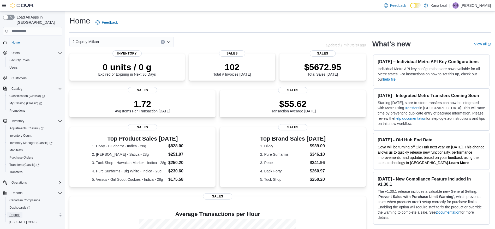
click at [20, 212] on link "Reports" at bounding box center [14, 215] width 15 height 6
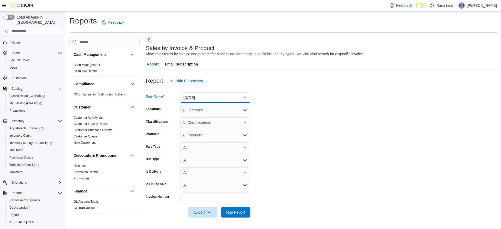
click at [224, 98] on button "[DATE]" at bounding box center [215, 97] width 70 height 10
click at [195, 117] on span "[DATE]" at bounding box center [218, 118] width 59 height 6
click at [242, 108] on div "All Locations" at bounding box center [215, 110] width 70 height 10
click at [210, 128] on span "2 Osprey Miikan" at bounding box center [204, 126] width 26 height 5
click at [292, 140] on form "Date Range [DATE] Locations 2 Osprey Miikan Classifications All Classifications…" at bounding box center [321, 151] width 351 height 131
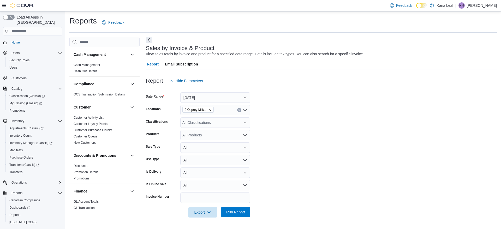
click at [242, 212] on span "Run Report" at bounding box center [235, 211] width 19 height 5
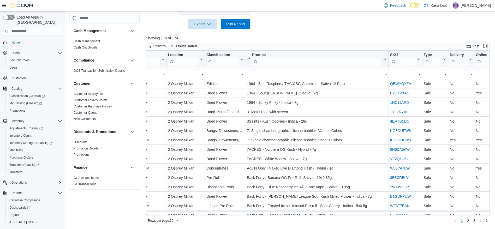
scroll to position [0, 131]
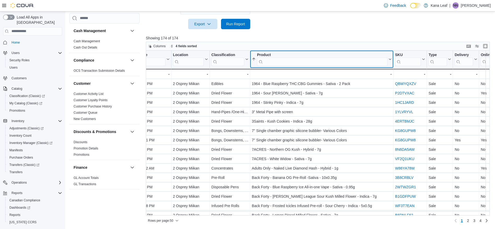
click at [262, 64] on input "search" at bounding box center [322, 61] width 130 height 8
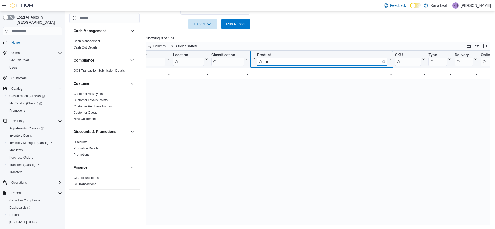
type input "*"
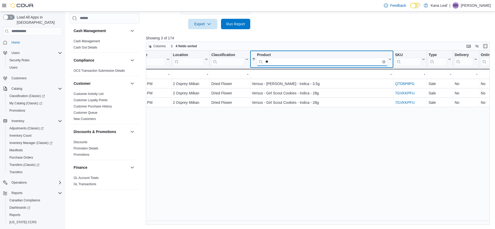
type input "*"
type input "******"
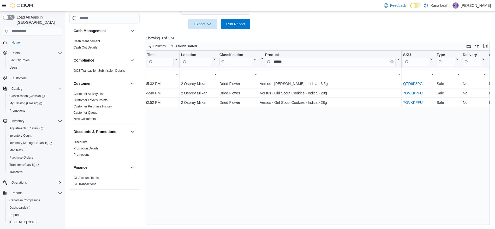
scroll to position [0, 122]
